Goal: Find specific page/section: Find specific page/section

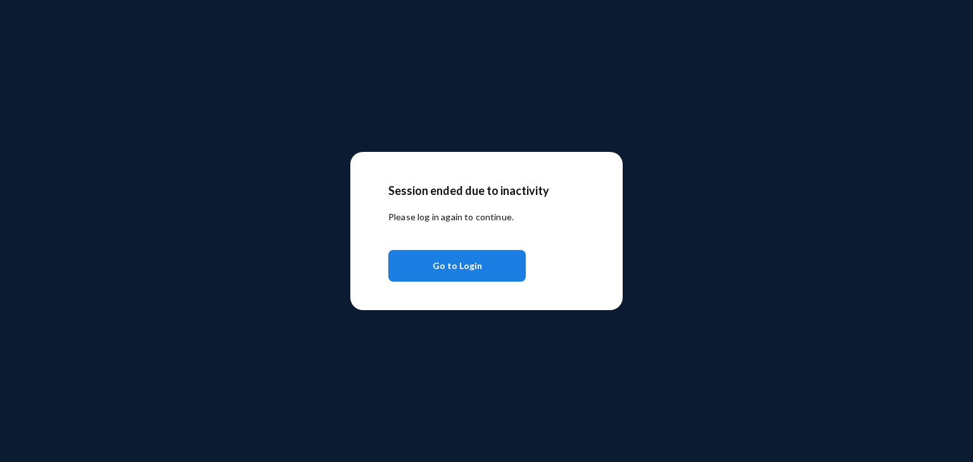
click at [486, 264] on button "Go to Login" at bounding box center [456, 266] width 137 height 32
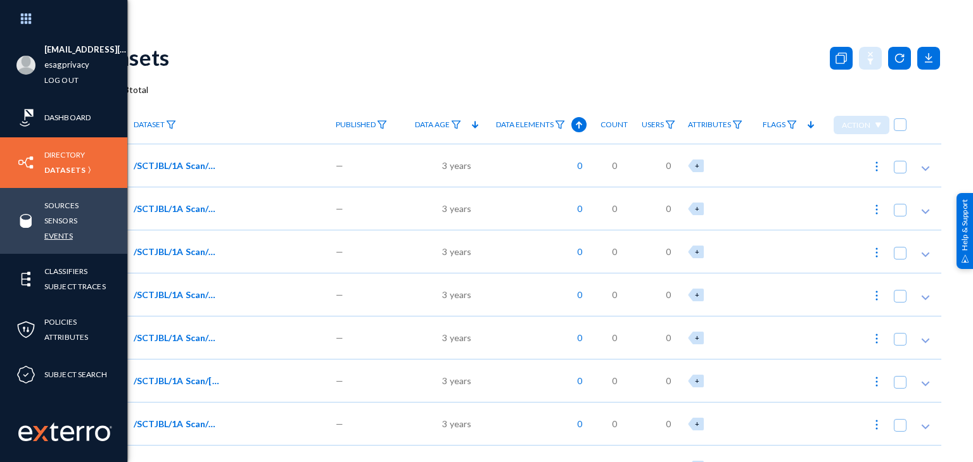
click at [58, 239] on link "Events" at bounding box center [58, 236] width 28 height 15
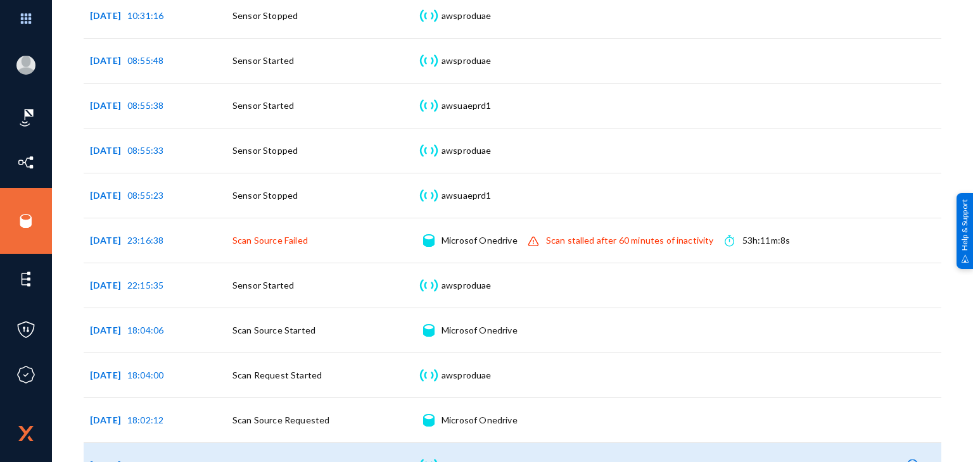
scroll to position [296, 0]
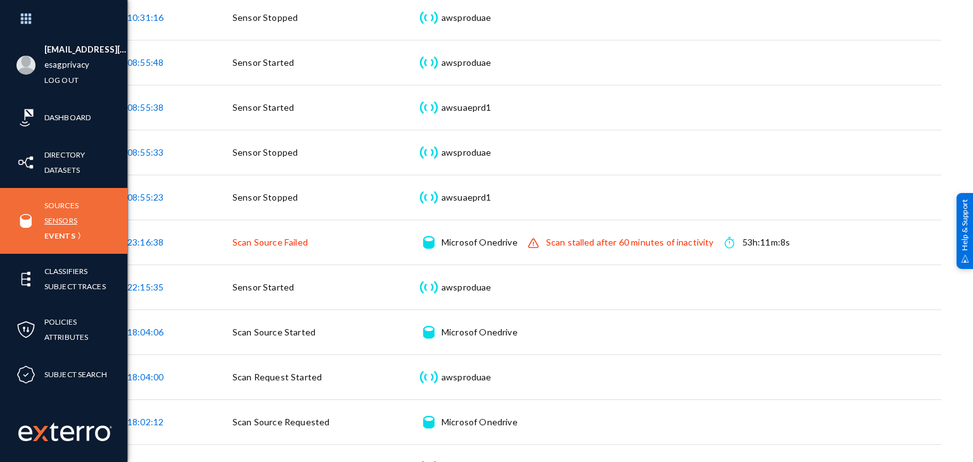
click at [56, 221] on link "Sensors" at bounding box center [60, 220] width 33 height 15
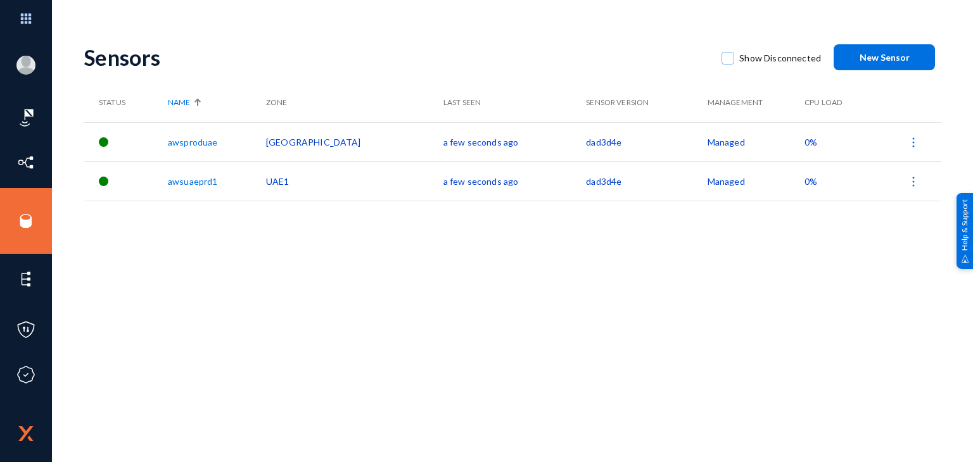
click at [193, 180] on link "awsuaeprd1" at bounding box center [192, 181] width 49 height 11
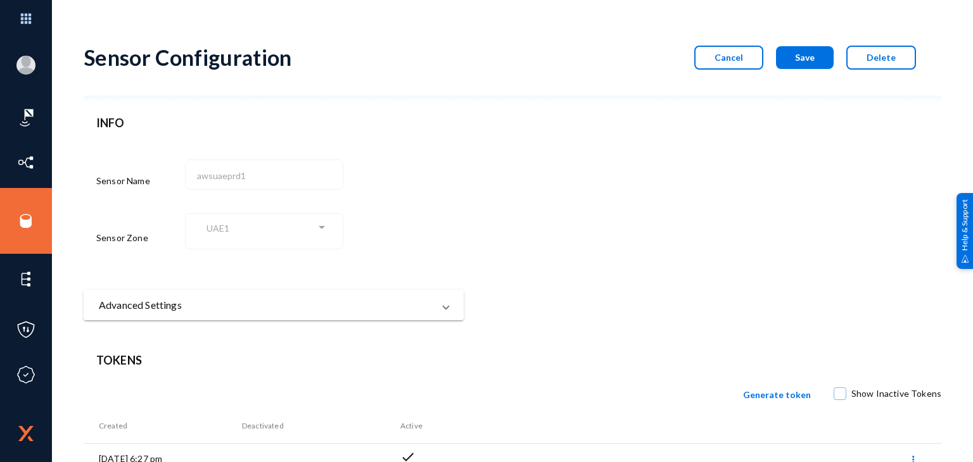
scroll to position [67, 0]
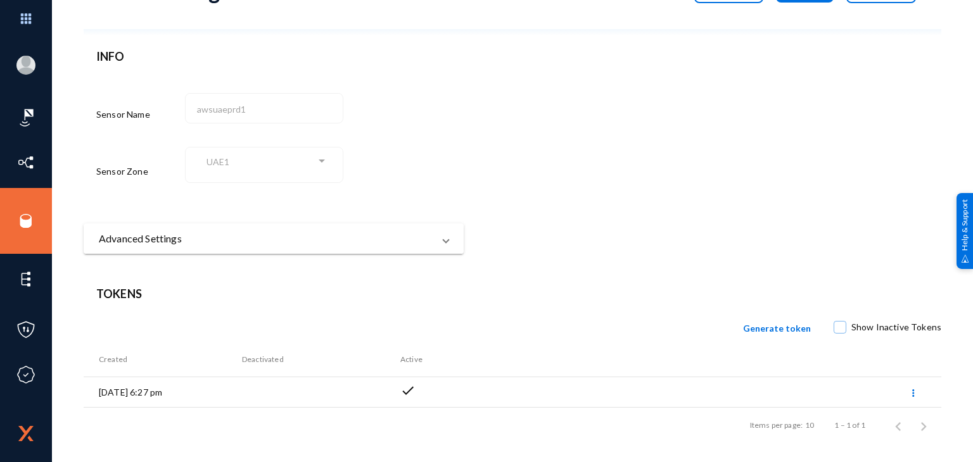
click at [438, 239] on span "Advanced Settings" at bounding box center [271, 238] width 344 height 15
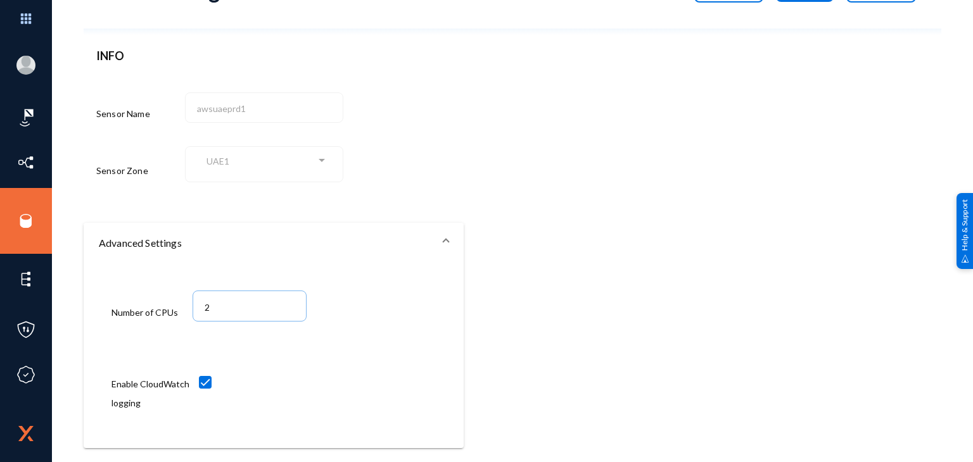
scroll to position [0, 0]
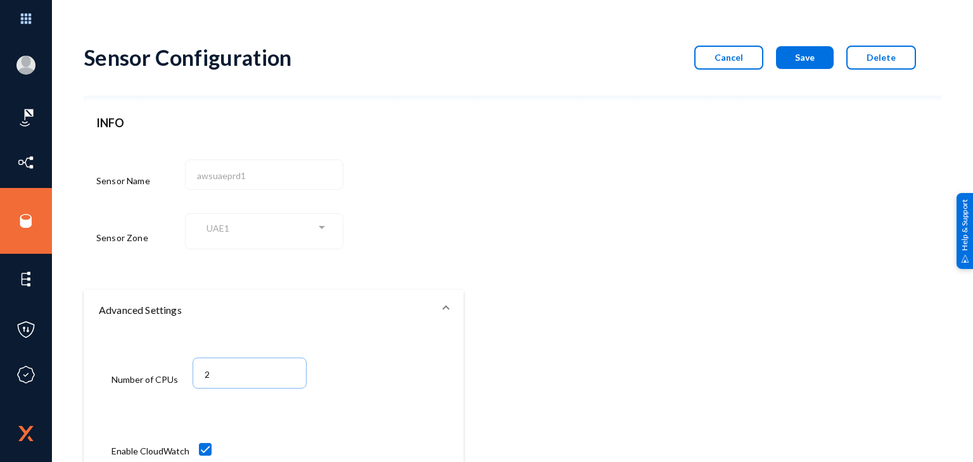
click at [705, 61] on button "Cancel" at bounding box center [728, 58] width 69 height 24
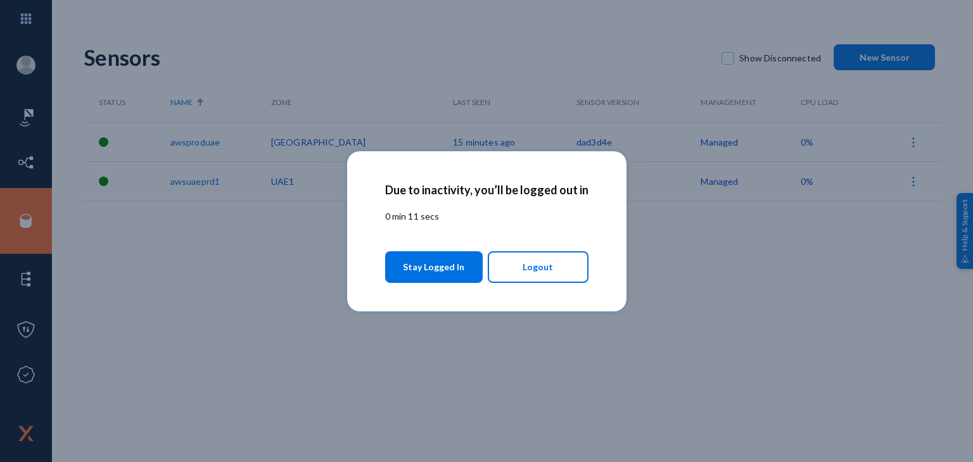
click at [453, 256] on span "Stay Logged In" at bounding box center [433, 267] width 61 height 23
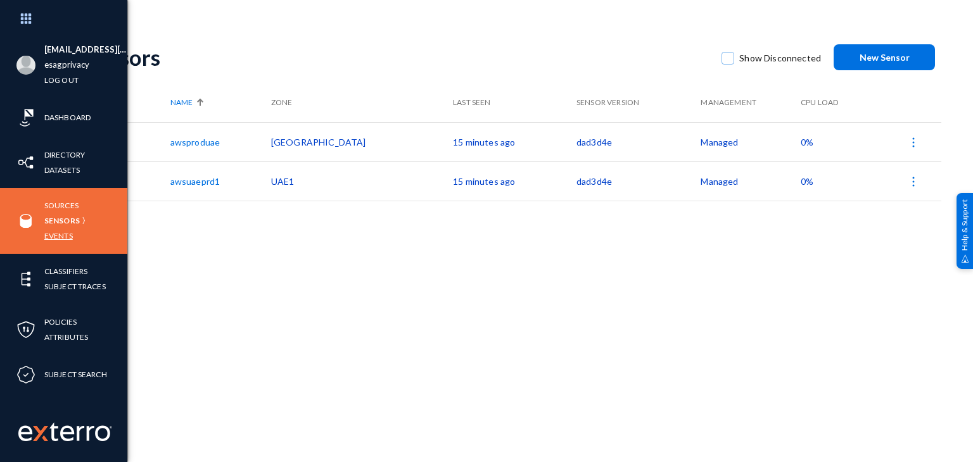
click at [66, 231] on link "Events" at bounding box center [58, 236] width 28 height 15
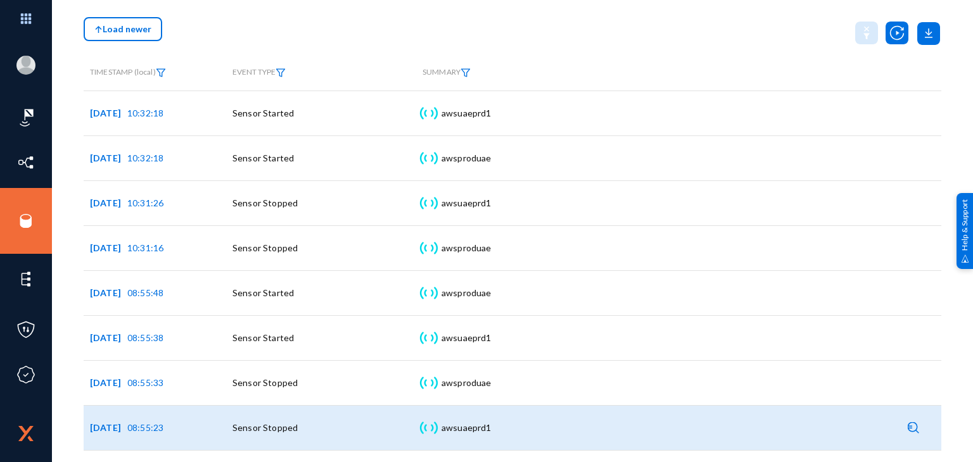
scroll to position [101, 0]
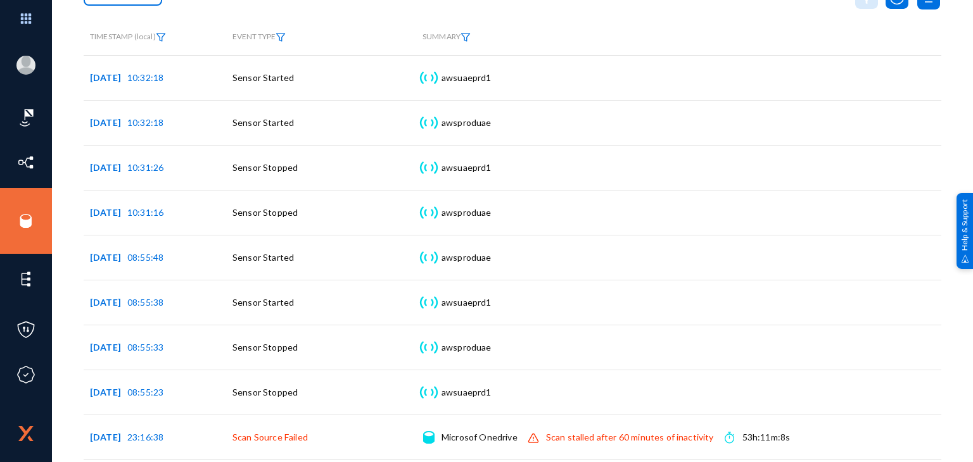
click at [286, 42] on img at bounding box center [280, 37] width 10 height 9
click at [291, 77] on span at bounding box center [294, 77] width 84 height 11
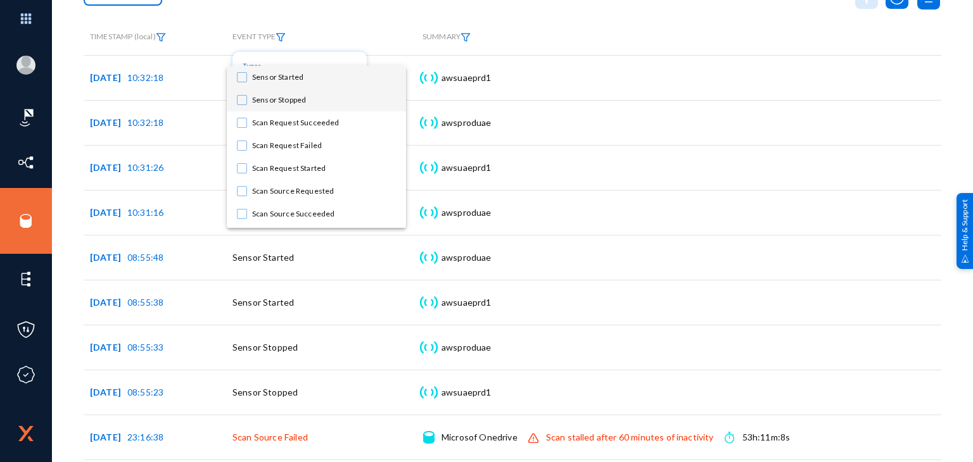
click at [286, 79] on span "Sensor Started" at bounding box center [324, 77] width 144 height 23
click at [407, 22] on div at bounding box center [486, 231] width 973 height 462
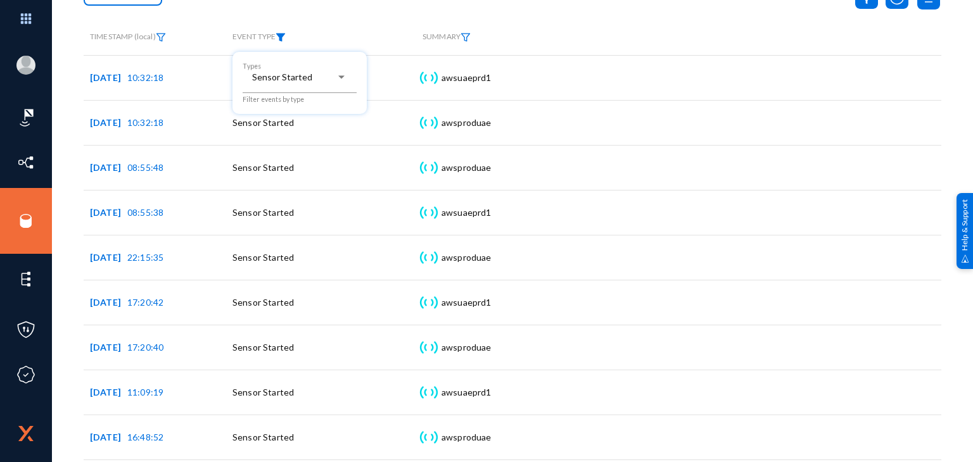
click at [388, 8] on div at bounding box center [486, 231] width 973 height 462
